Goal: Task Accomplishment & Management: Use online tool/utility

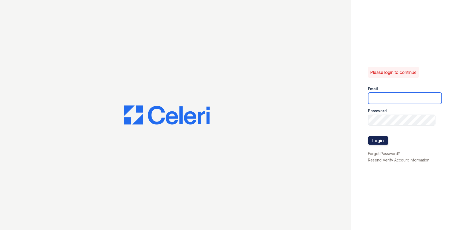
type input "[EMAIL_ADDRESS][DOMAIN_NAME]"
click at [381, 142] on button "Login" at bounding box center [378, 140] width 20 height 9
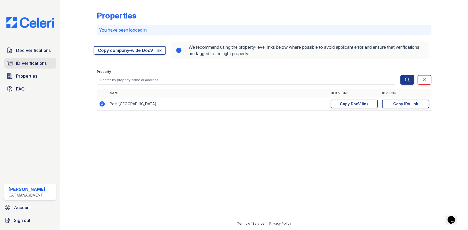
click at [31, 67] on link "ID Verifications" at bounding box center [30, 63] width 52 height 11
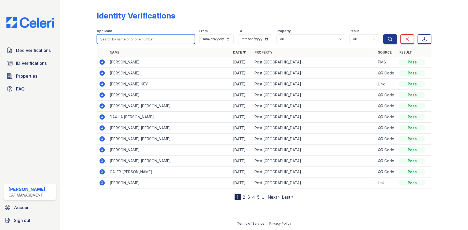
click at [130, 39] on input "search" at bounding box center [146, 39] width 98 height 10
type input "erica"
click at [383, 34] on button "Search" at bounding box center [390, 39] width 14 height 10
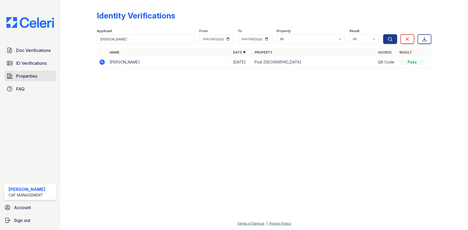
click at [22, 75] on span "Properties" at bounding box center [26, 76] width 21 height 6
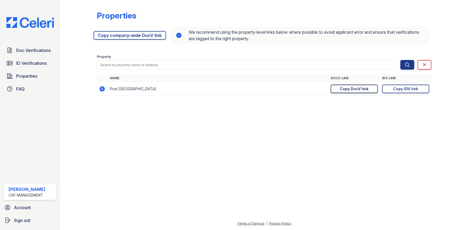
click at [353, 89] on div "Copy DocV link" at bounding box center [354, 88] width 29 height 5
click at [415, 92] on link "Copy IDV link Copy link" at bounding box center [405, 89] width 47 height 9
click at [23, 65] on span "ID Verifications" at bounding box center [31, 63] width 31 height 6
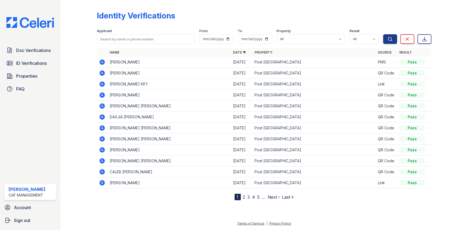
click at [103, 84] on icon at bounding box center [101, 83] width 5 height 5
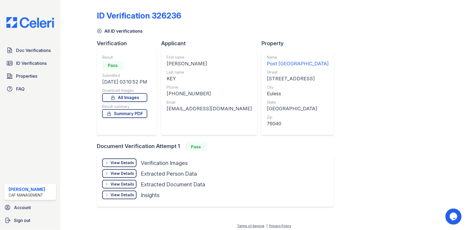
drag, startPoint x: 124, startPoint y: 157, endPoint x: 130, endPoint y: 166, distance: 11.2
click at [124, 155] on div "View Details Details Hide Details Details Verification Images Face Open Documen…" at bounding box center [215, 180] width 237 height 54
click at [131, 165] on div "View Details" at bounding box center [122, 162] width 24 height 5
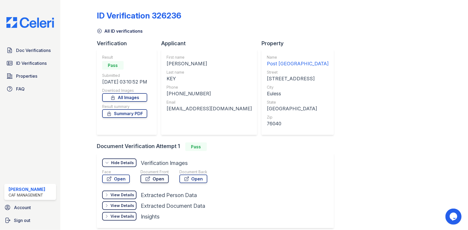
click at [147, 178] on icon at bounding box center [147, 178] width 5 height 5
click at [43, 64] on span "ID Verifications" at bounding box center [31, 63] width 31 height 6
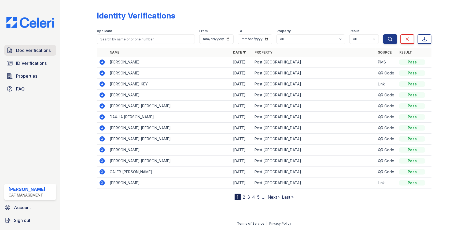
click at [39, 48] on span "Doc Verifications" at bounding box center [33, 50] width 35 height 6
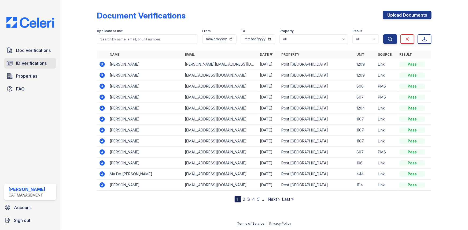
click at [22, 62] on span "ID Verifications" at bounding box center [31, 63] width 31 height 6
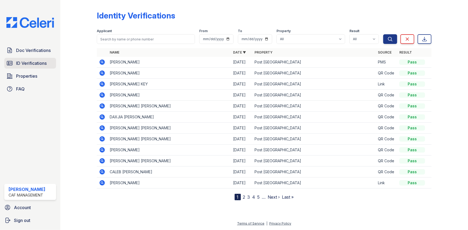
click at [24, 62] on span "ID Verifications" at bounding box center [31, 63] width 31 height 6
click at [12, 62] on icon at bounding box center [9, 63] width 6 height 6
click at [101, 126] on icon at bounding box center [101, 127] width 5 height 5
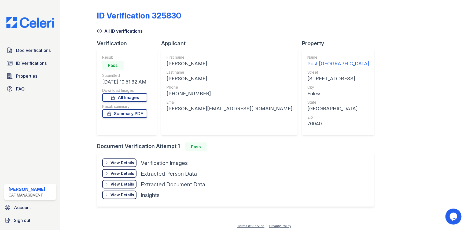
click at [125, 161] on div "View Details" at bounding box center [122, 162] width 24 height 5
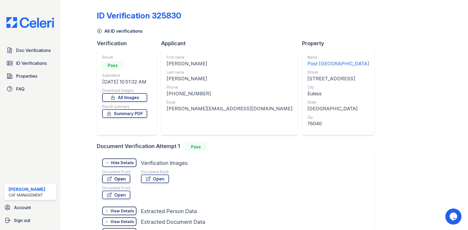
click at [118, 176] on link "Open" at bounding box center [116, 179] width 28 height 9
click at [36, 62] on span "ID Verifications" at bounding box center [31, 63] width 31 height 6
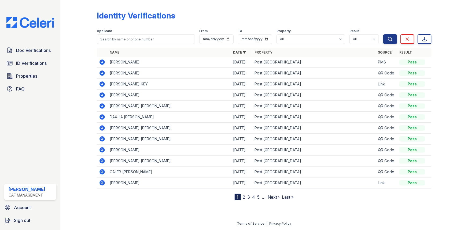
click at [101, 118] on icon at bounding box center [101, 116] width 5 height 5
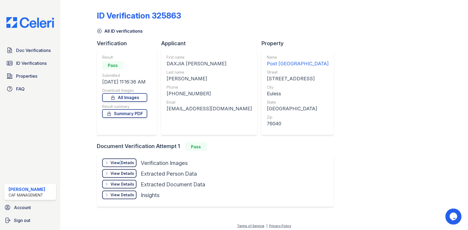
drag, startPoint x: 118, startPoint y: 159, endPoint x: 137, endPoint y: 166, distance: 20.2
click at [119, 159] on div "View Details Details" at bounding box center [119, 163] width 34 height 9
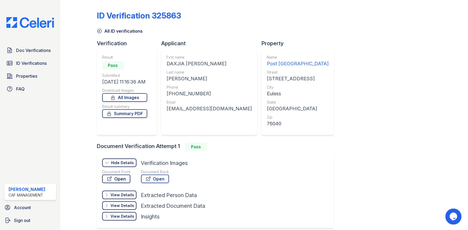
click at [116, 179] on link "Open" at bounding box center [116, 179] width 28 height 9
